Goal: Task Accomplishment & Management: Manage account settings

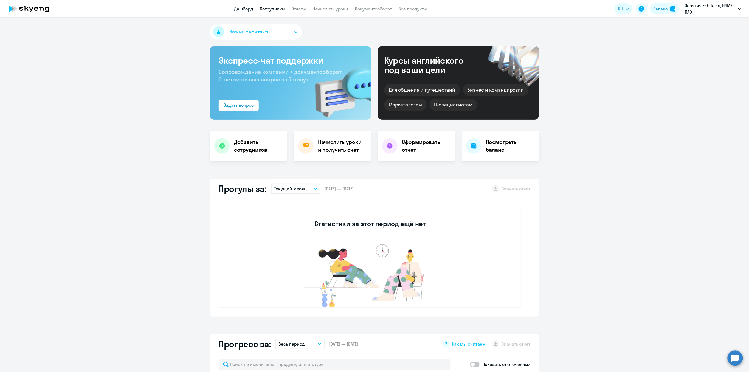
select select "30"
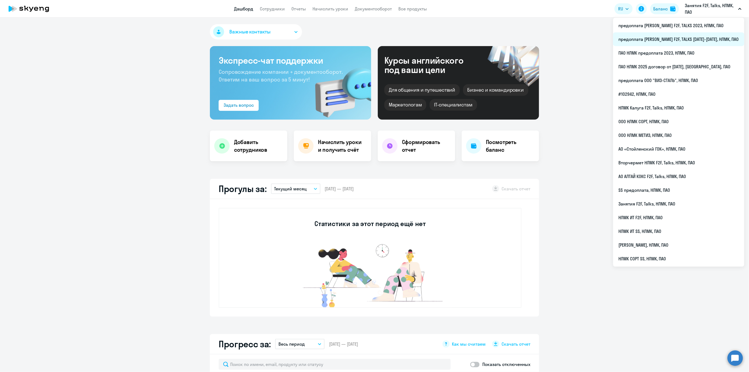
click at [690, 37] on li "предоплата [PERSON_NAME] F2F, TALKS [DATE]-[DATE], НЛМК, ПАО" at bounding box center [678, 39] width 131 height 14
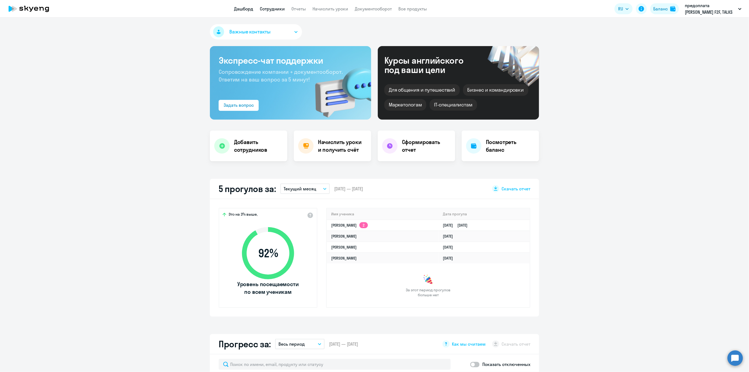
click at [275, 9] on link "Сотрудники" at bounding box center [272, 8] width 25 height 5
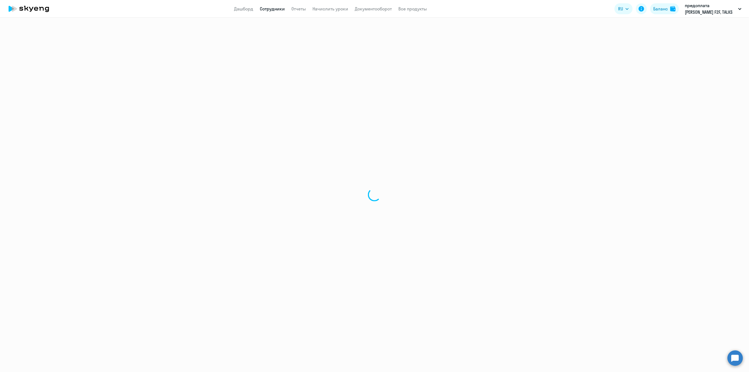
select select "30"
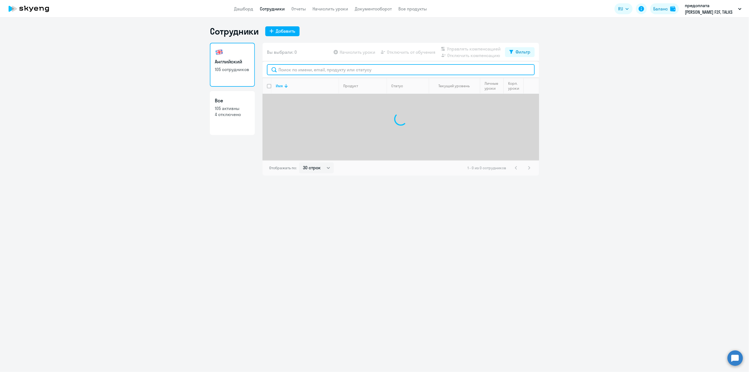
click at [282, 70] on input "text" at bounding box center [401, 69] width 268 height 11
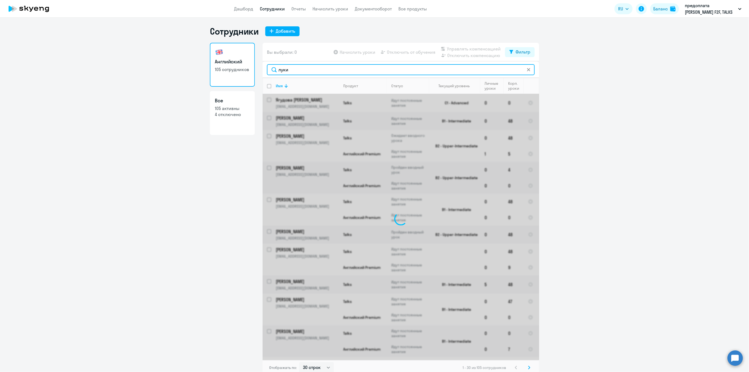
type input "[PERSON_NAME]"
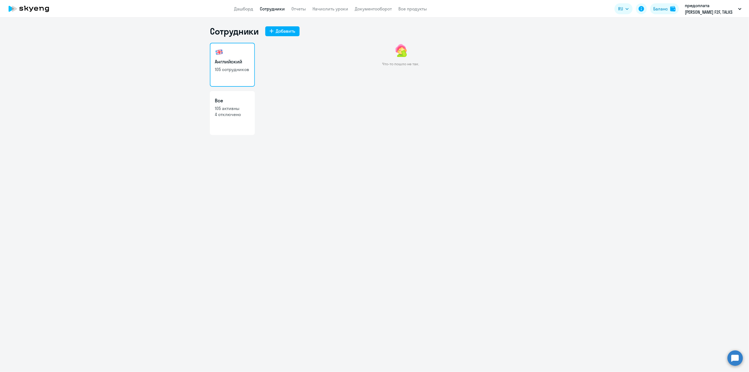
click at [273, 8] on link "Сотрудники" at bounding box center [272, 8] width 25 height 5
click at [265, 7] on link "Сотрудники" at bounding box center [272, 8] width 25 height 5
click at [228, 67] on p "105 сотрудников" at bounding box center [232, 69] width 35 height 6
click at [230, 115] on p "4 отключено" at bounding box center [232, 114] width 35 height 6
select select "30"
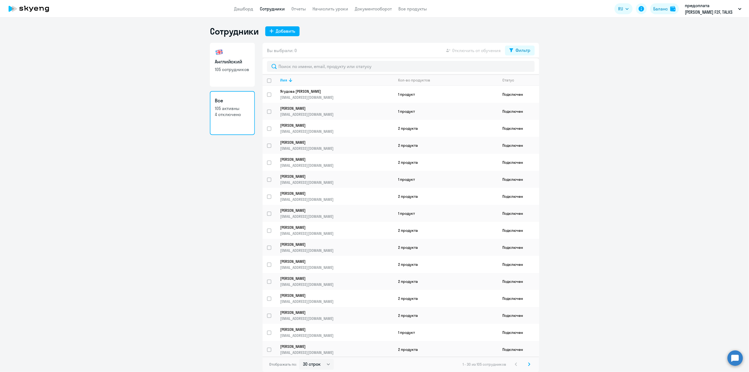
click at [240, 76] on link "Английский 105 сотрудников" at bounding box center [232, 65] width 45 height 44
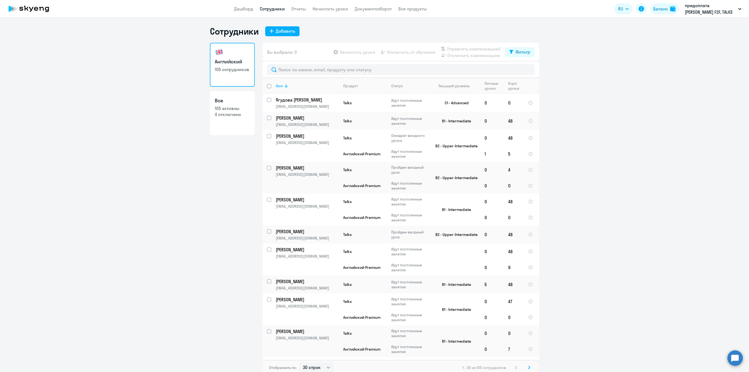
click at [284, 86] on icon at bounding box center [285, 86] width 3 height 4
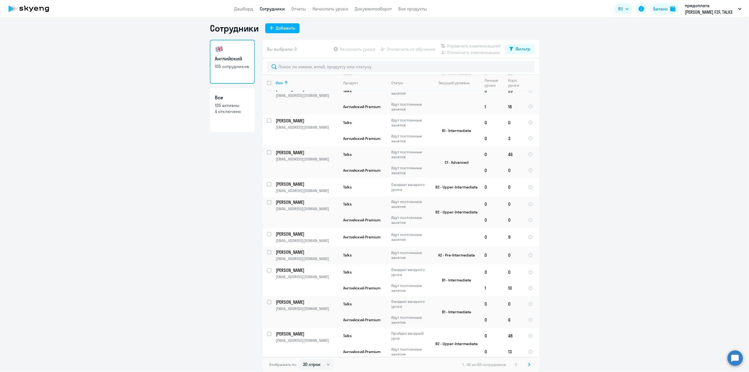
scroll to position [502, 0]
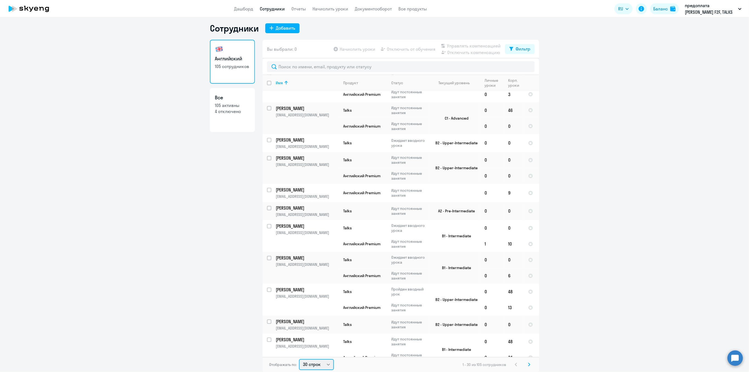
click at [322, 364] on select "30 строк 50 строк 100 строк" at bounding box center [316, 364] width 35 height 11
click at [324, 365] on select "30 строк 50 строк 100 строк" at bounding box center [316, 364] width 35 height 11
select select "50"
click at [299, 359] on select "30 строк 50 строк 100 строк" at bounding box center [316, 364] width 35 height 11
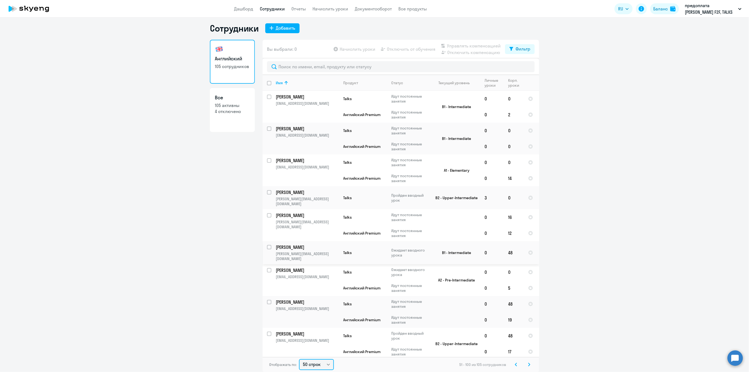
scroll to position [0, 0]
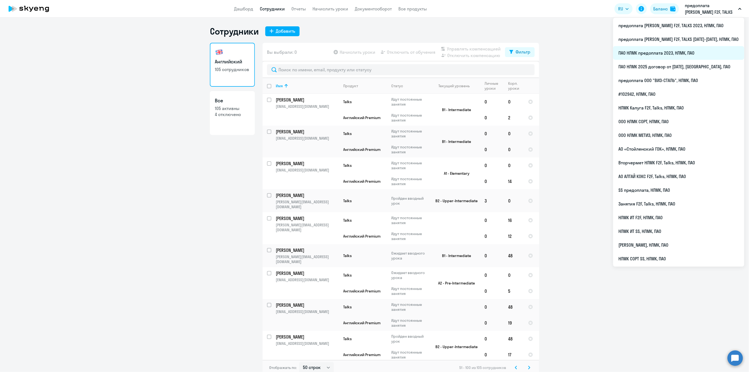
click at [689, 53] on li "ПАО НЛМК предоплата 2023, НЛМК, ПАО" at bounding box center [678, 53] width 131 height 14
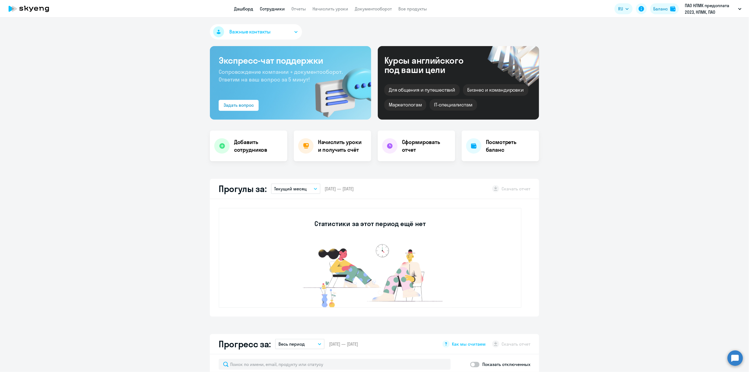
select select "30"
click at [271, 7] on link "Сотрудники" at bounding box center [272, 8] width 25 height 5
select select "30"
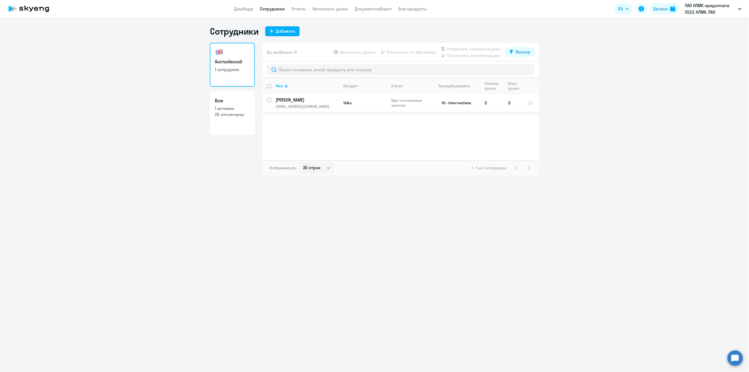
click at [270, 100] on input "select row 38038133" at bounding box center [272, 103] width 11 height 11
checkbox input "true"
click at [418, 50] on span "Отключить от обучения" at bounding box center [411, 52] width 49 height 7
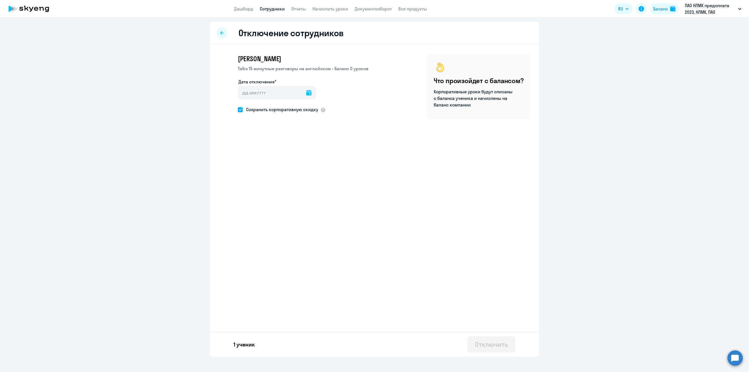
click at [306, 94] on icon at bounding box center [308, 92] width 5 height 5
click at [268, 155] on span "10" at bounding box center [267, 155] width 10 height 10
type input "[DATE]"
click at [486, 344] on div "Отключить" at bounding box center [491, 344] width 33 height 9
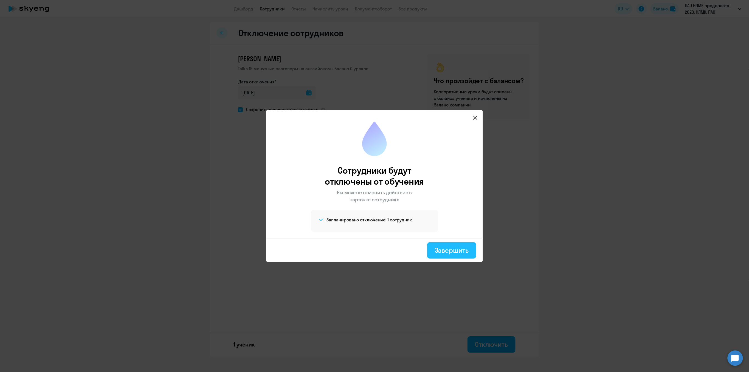
click at [456, 250] on div "Завершить" at bounding box center [452, 250] width 34 height 9
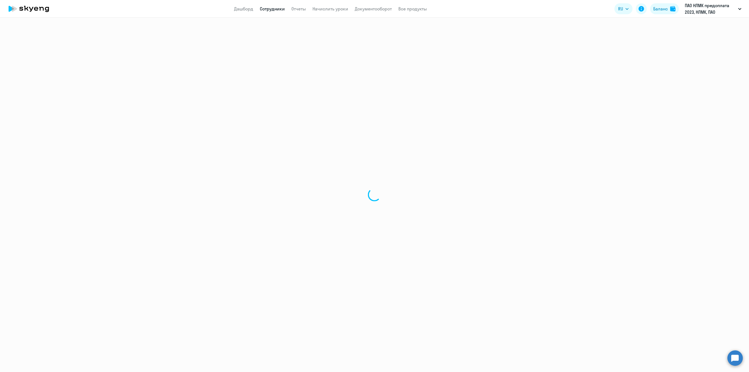
select select "30"
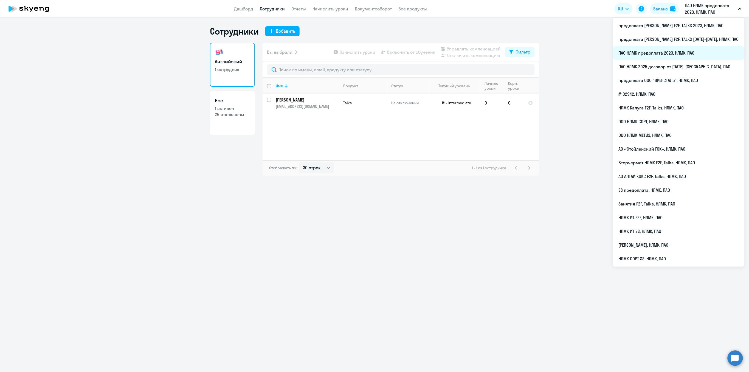
click at [700, 51] on li "ПАО НЛМК предоплата 2023, НЛМК, ПАО" at bounding box center [678, 53] width 131 height 14
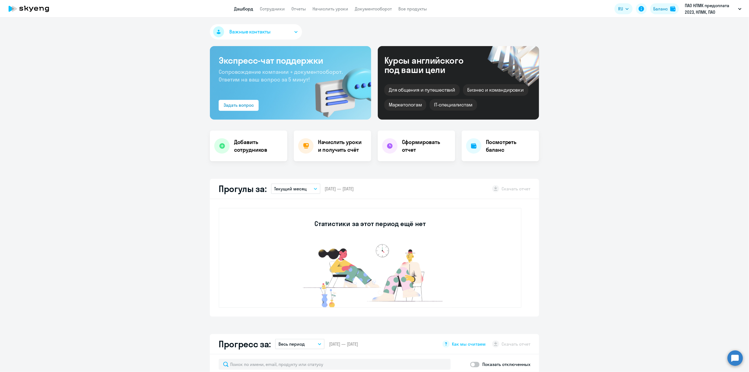
select select "30"
click at [262, 7] on link "Сотрудники" at bounding box center [272, 8] width 25 height 5
select select "30"
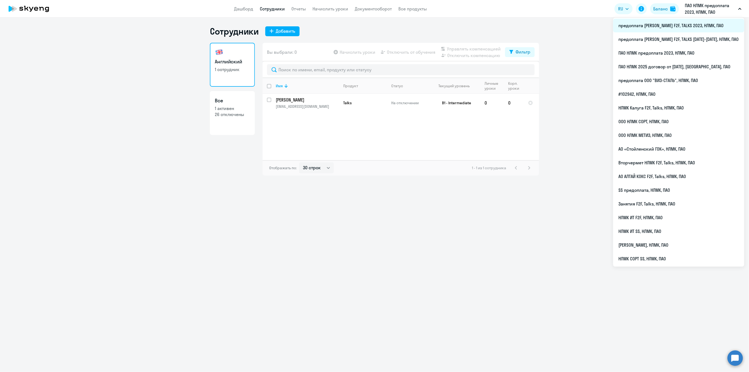
click at [699, 24] on li "предоплата [PERSON_NAME] F2F, TALKS 2023, НЛМК, ПАО" at bounding box center [678, 26] width 131 height 14
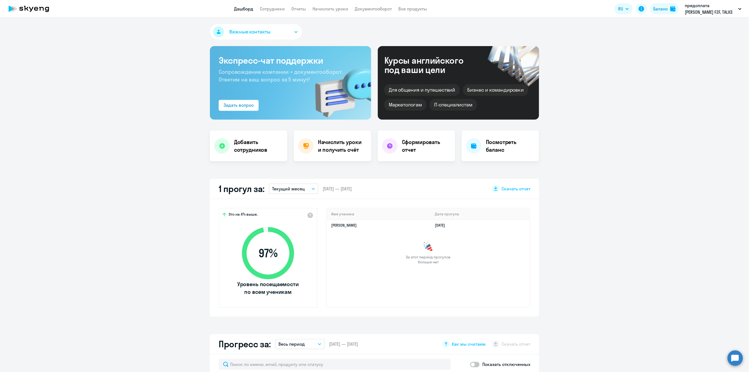
click at [275, 5] on app-header "Дашборд Сотрудники Отчеты Начислить уроки Документооборот Все продукты Дашборд …" at bounding box center [374, 9] width 749 height 18
click at [273, 9] on link "Сотрудники" at bounding box center [272, 8] width 25 height 5
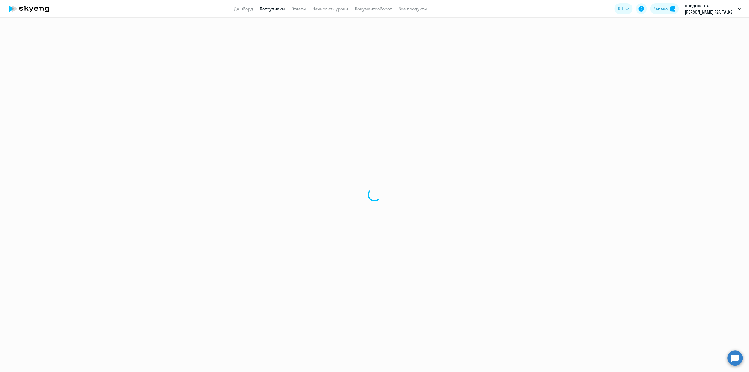
select select "30"
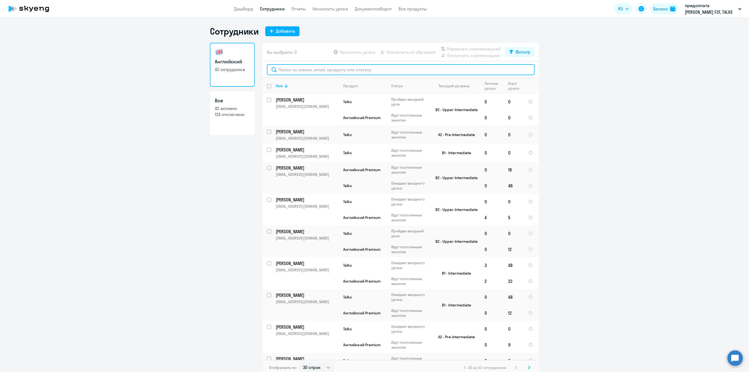
click at [291, 70] on input "text" at bounding box center [401, 69] width 268 height 11
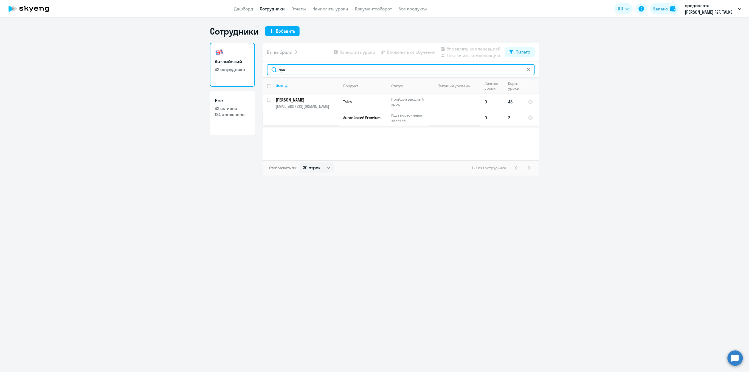
type input "лук"
click at [296, 98] on p "[PERSON_NAME]" at bounding box center [307, 100] width 62 height 6
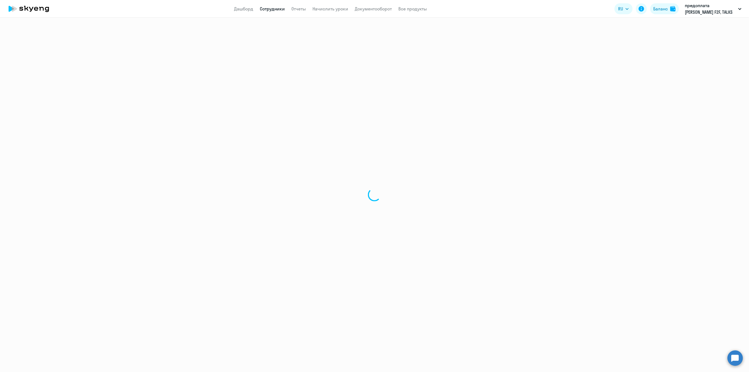
select select "english"
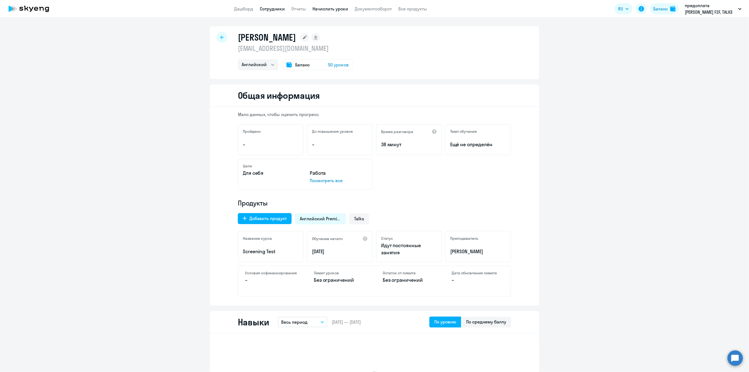
click at [332, 8] on link "Начислить уроки" at bounding box center [330, 8] width 36 height 5
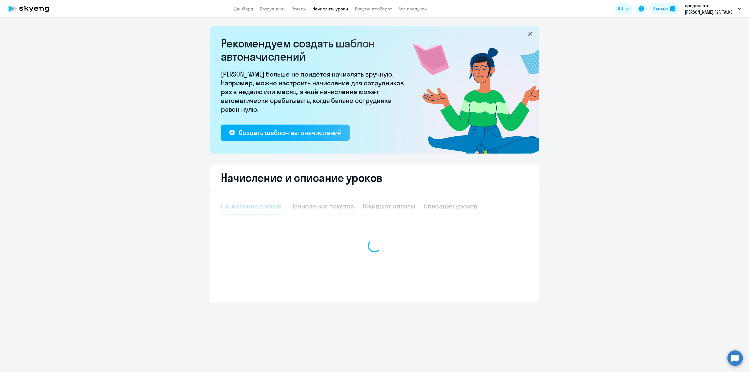
select select "10"
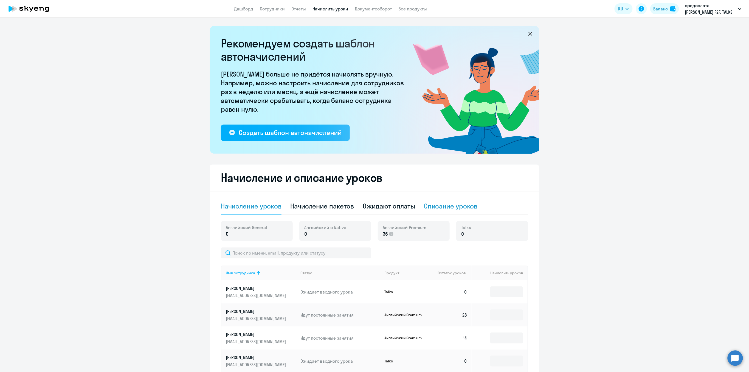
click at [433, 211] on div "Списание уроков" at bounding box center [451, 206] width 54 height 16
select select "10"
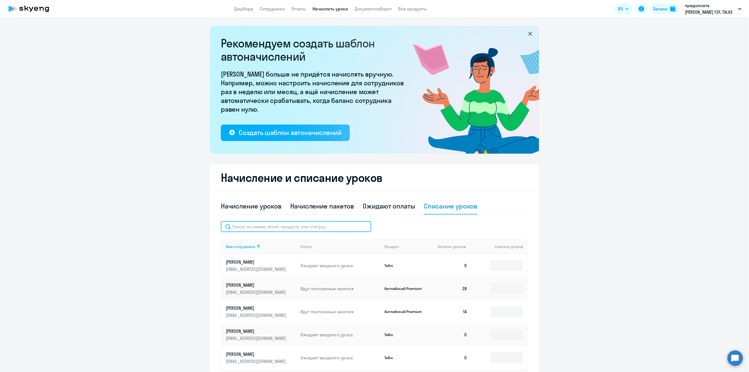
click at [261, 226] on input "text" at bounding box center [296, 226] width 150 height 11
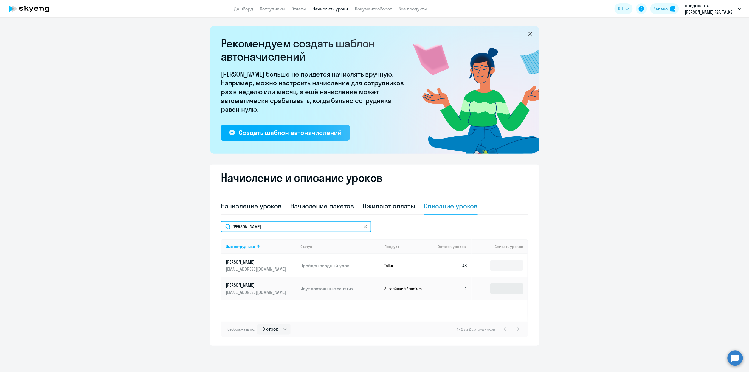
type input "[PERSON_NAME]"
click at [501, 287] on input at bounding box center [506, 288] width 33 height 11
type input "5"
click at [513, 268] on input at bounding box center [506, 265] width 33 height 11
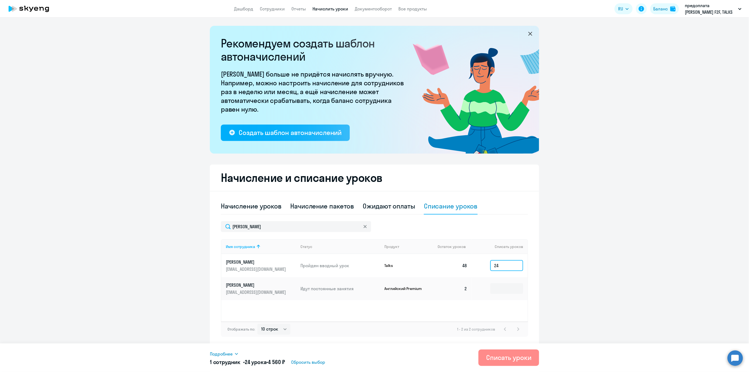
type input "24"
click at [522, 355] on div "Списать уроки" at bounding box center [508, 357] width 45 height 9
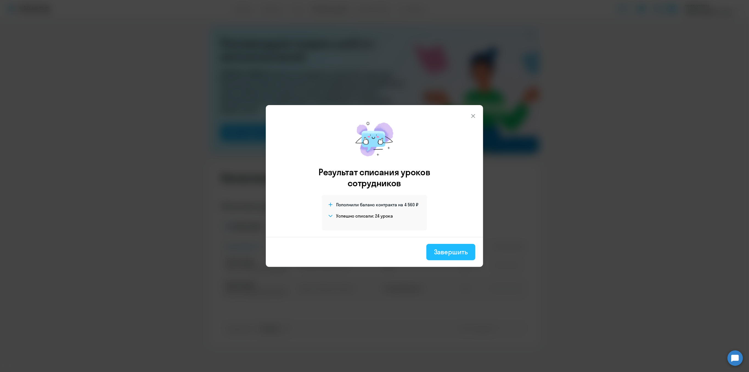
click at [464, 249] on div "Завершить" at bounding box center [451, 251] width 34 height 9
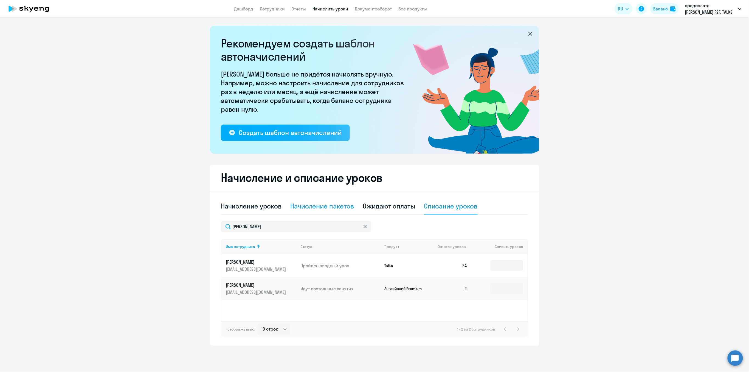
click at [332, 205] on div "Начисление пакетов" at bounding box center [322, 206] width 64 height 9
select select "10"
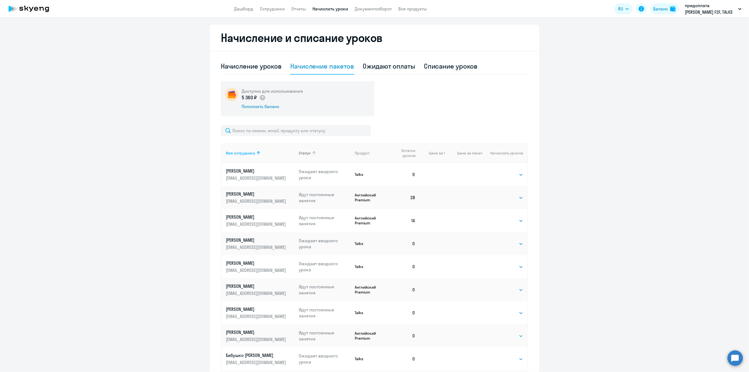
scroll to position [146, 0]
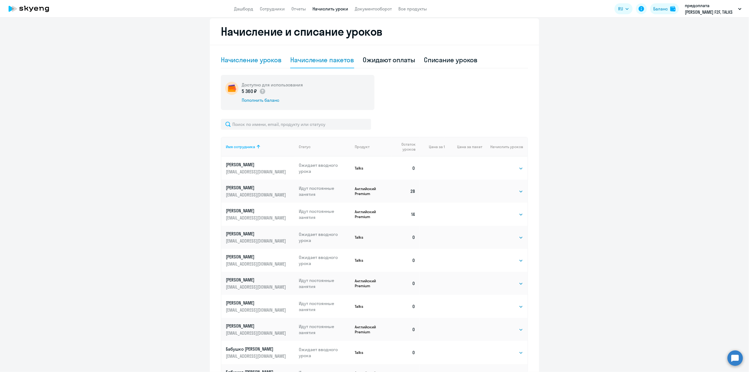
click at [269, 61] on div "Начисление уроков" at bounding box center [251, 59] width 61 height 9
select select "10"
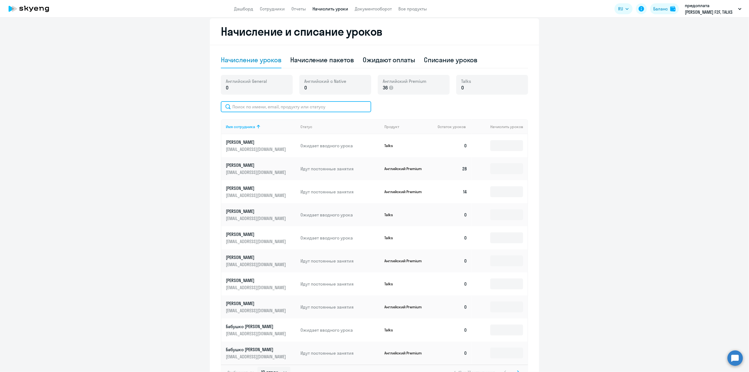
click at [259, 109] on input "text" at bounding box center [296, 106] width 150 height 11
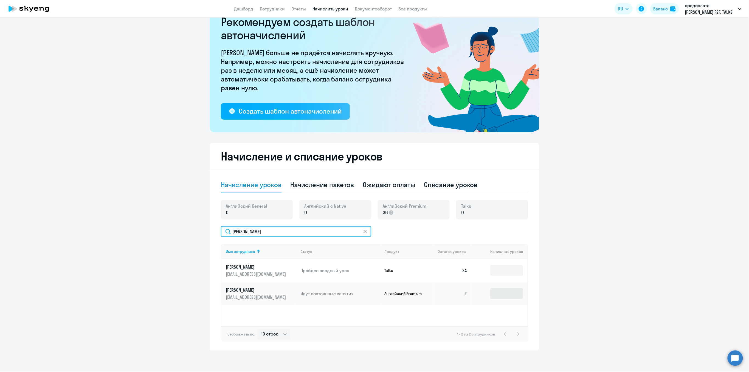
type input "[PERSON_NAME]"
click at [509, 292] on input at bounding box center [506, 293] width 33 height 11
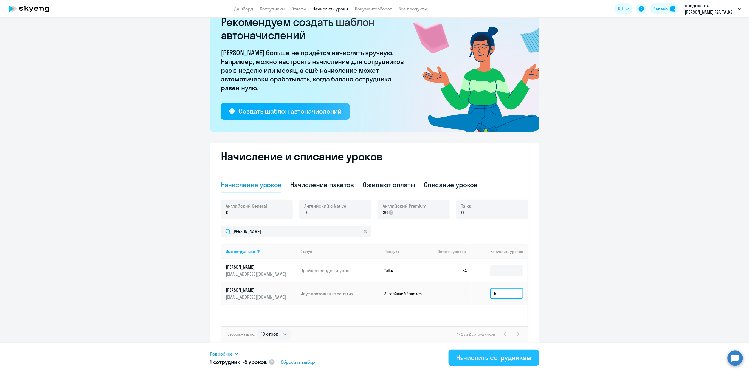
type input "5"
click at [491, 361] on div "Начислить сотрудникам" at bounding box center [493, 357] width 75 height 9
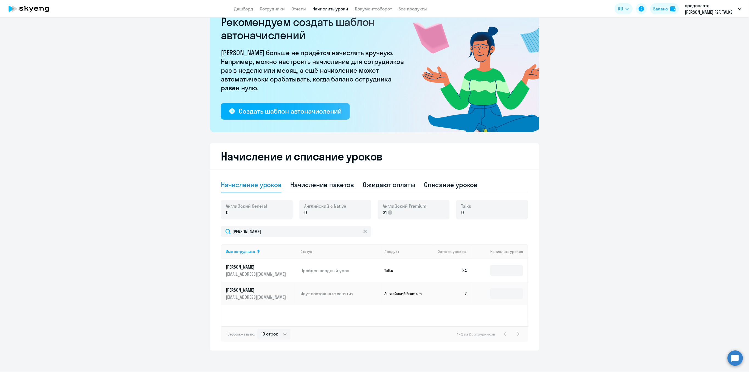
scroll to position [0, 0]
